Goal: Transaction & Acquisition: Obtain resource

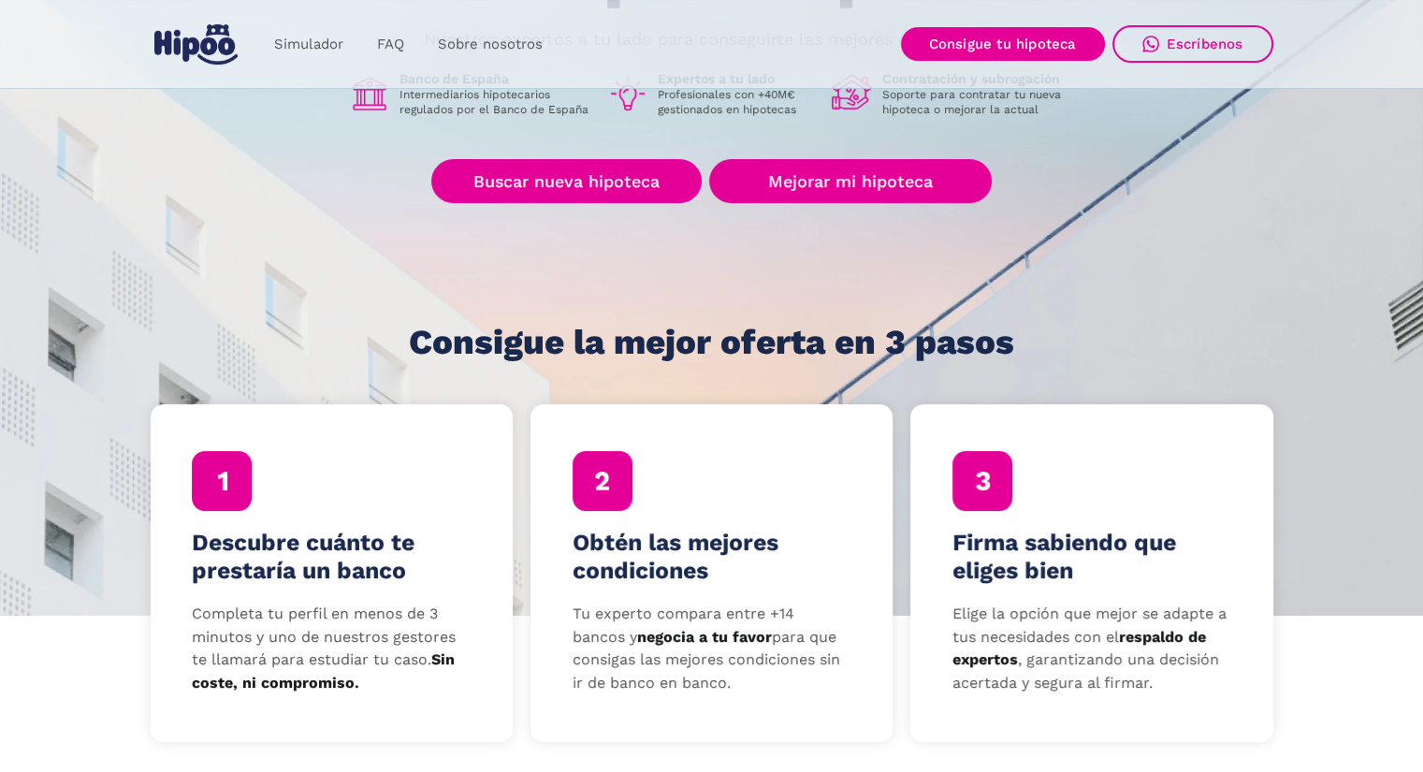
scroll to position [354, 0]
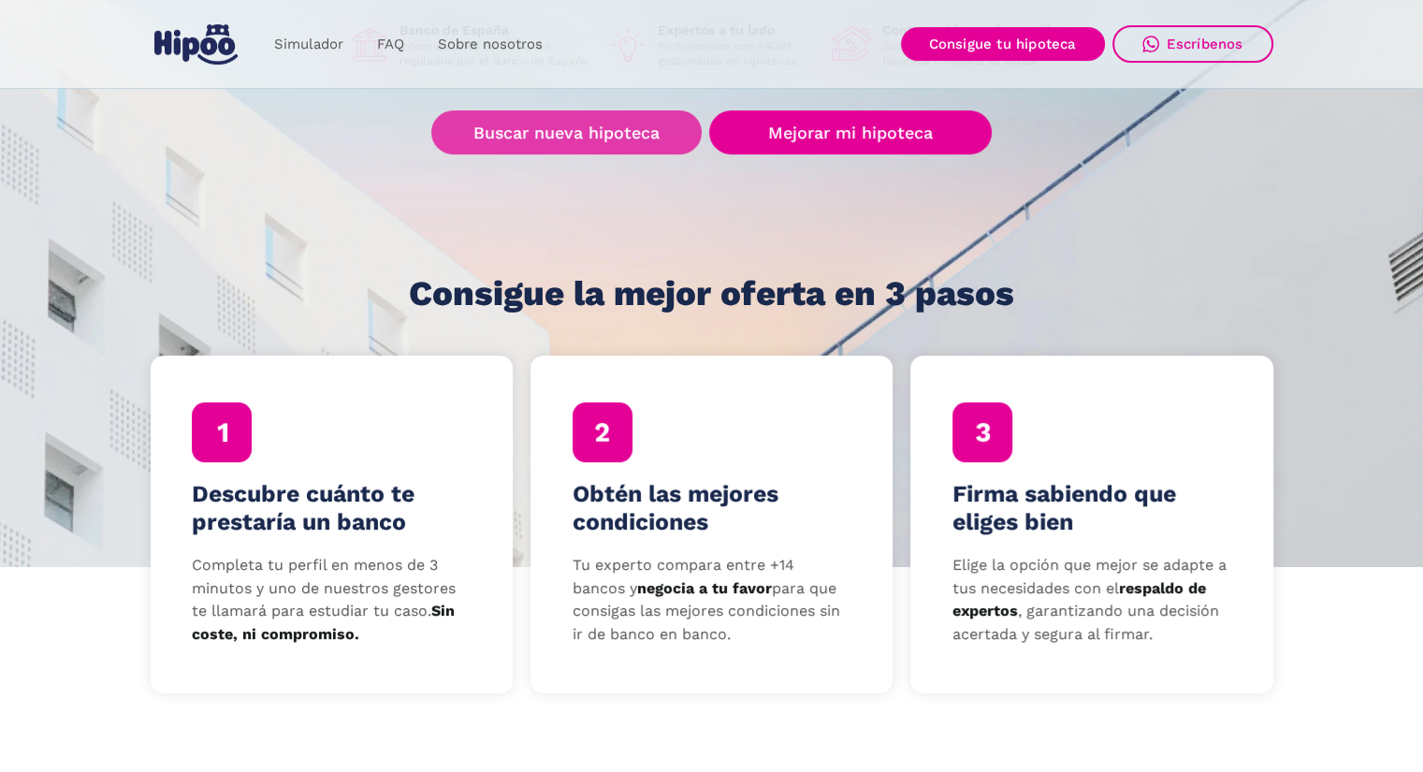
click at [578, 127] on link "Buscar nueva hipoteca" at bounding box center [566, 132] width 270 height 44
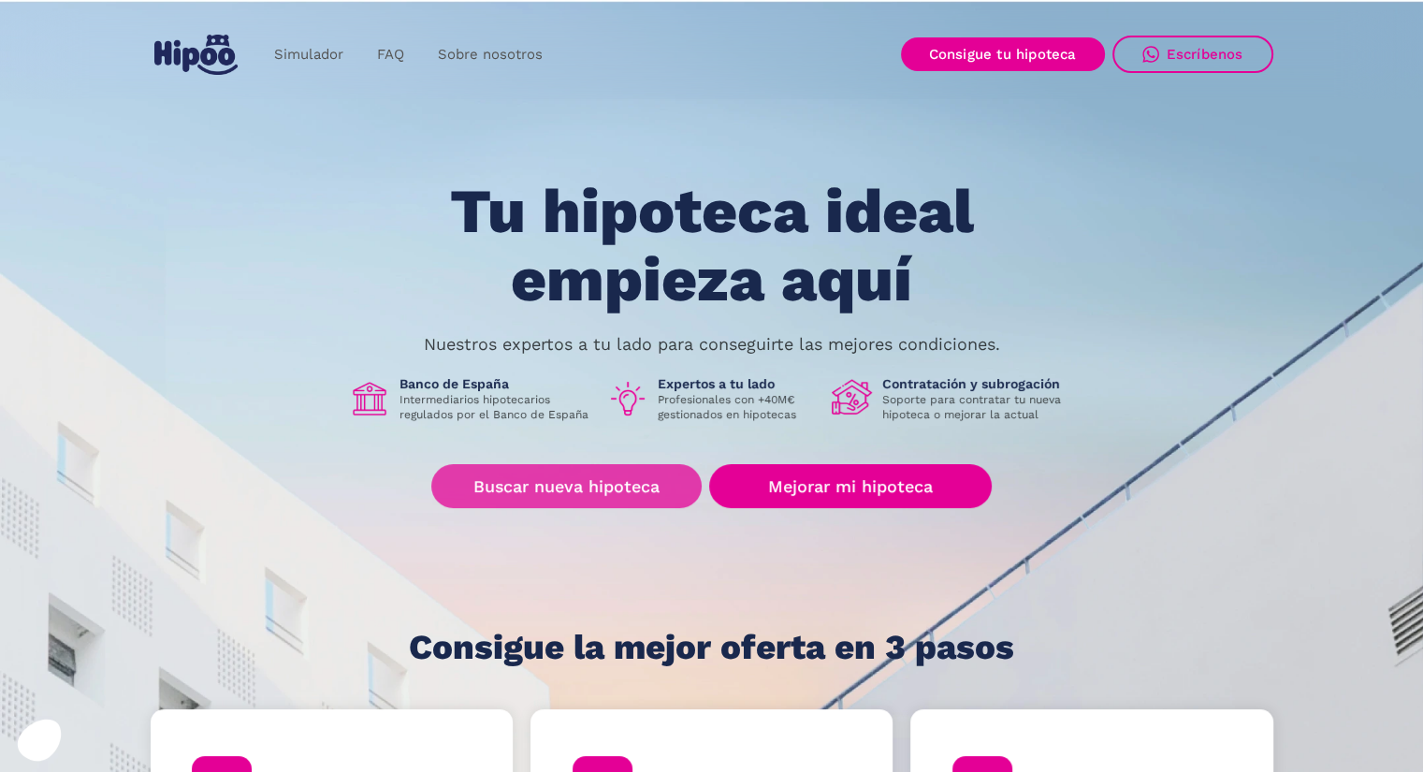
click at [589, 486] on link "Buscar nueva hipoteca" at bounding box center [566, 486] width 270 height 44
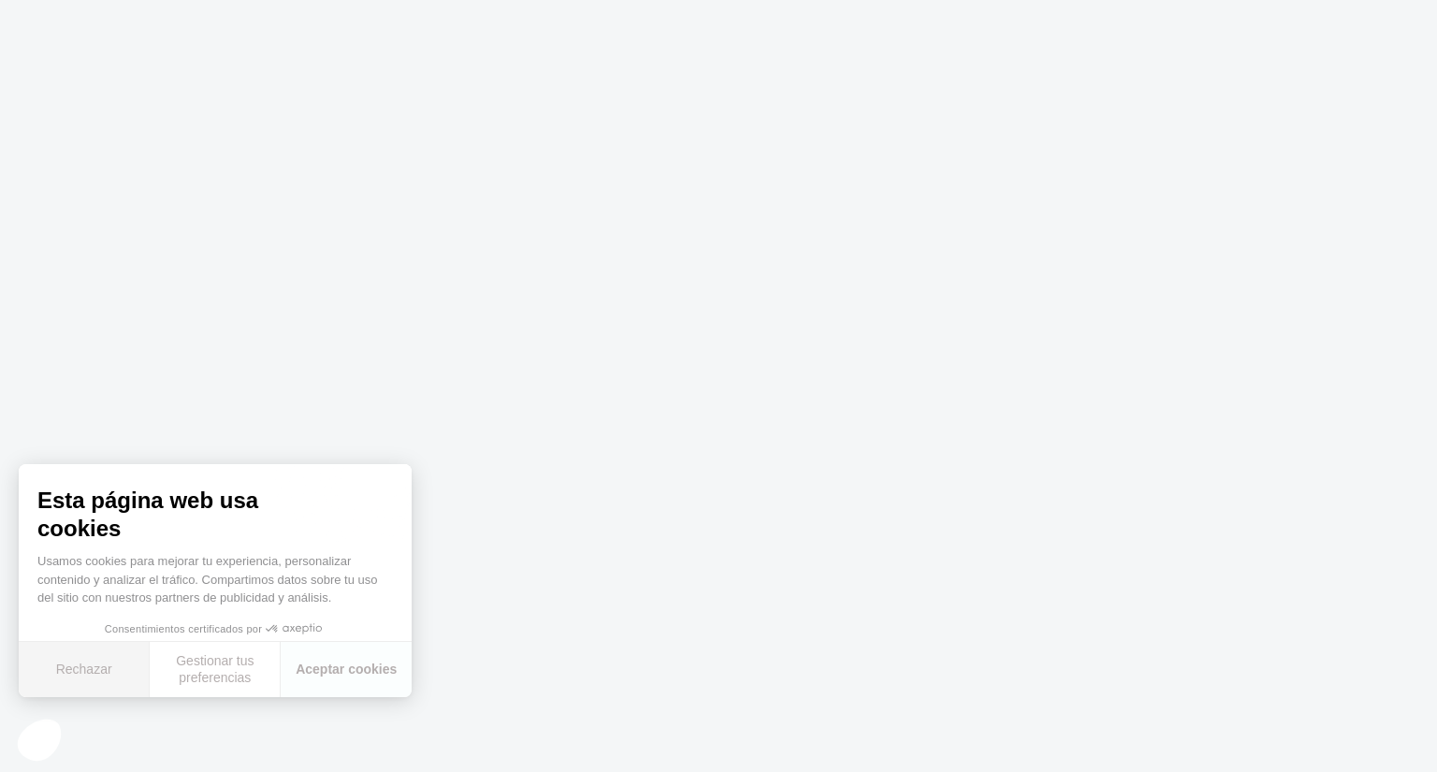
click at [109, 675] on button "Rechazar" at bounding box center [84, 669] width 131 height 55
